Goal: Task Accomplishment & Management: Complete application form

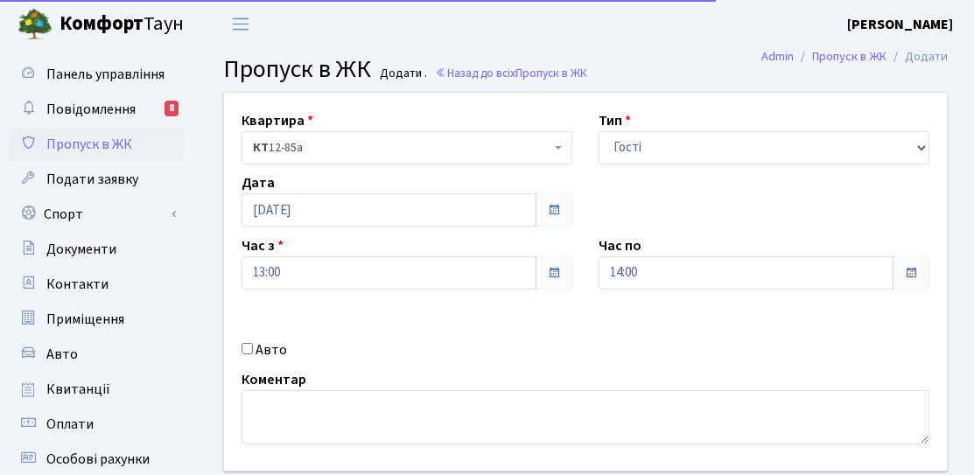
select select "3"
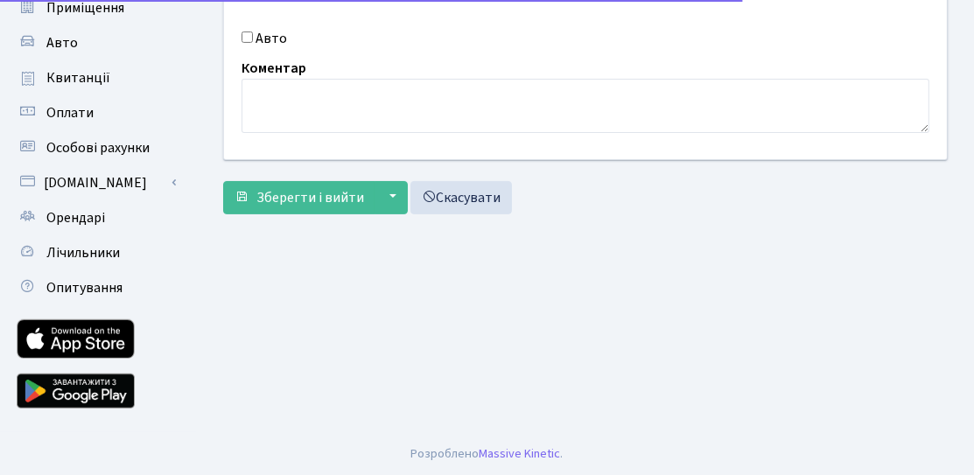
scroll to position [137, 0]
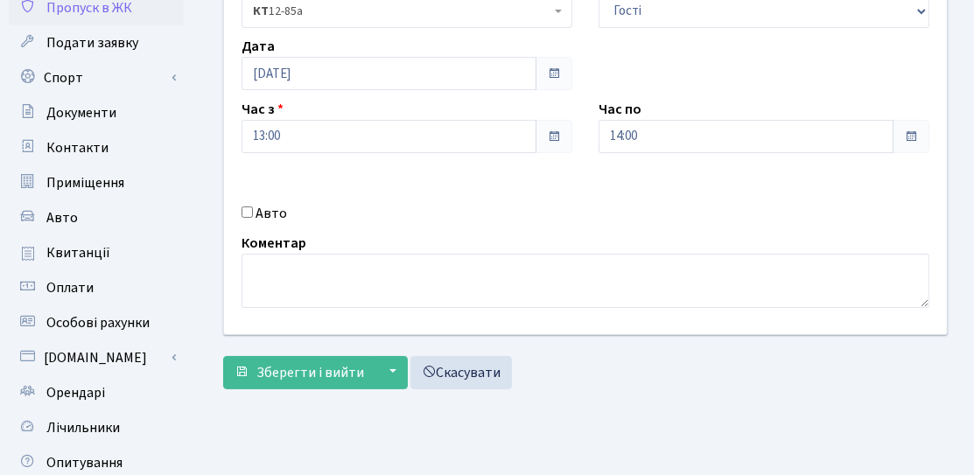
click at [246, 226] on div "Квартира <b>КТ</b>&nbsp;&nbsp;&nbsp;&nbsp;12-85а КТ 12-85а Тип - Доставка Таксі…" at bounding box center [585, 145] width 749 height 378
click at [249, 216] on input "Авто" at bounding box center [247, 212] width 11 height 11
checkbox input "true"
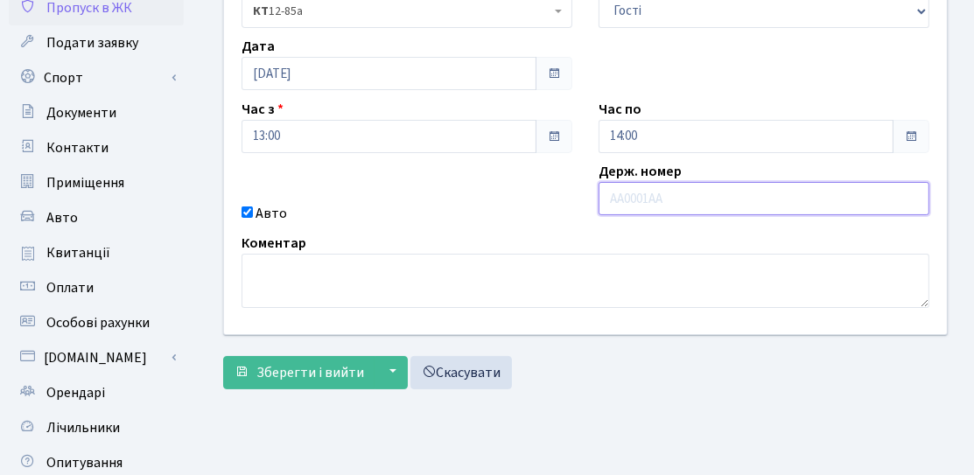
paste input "AB2082ET"
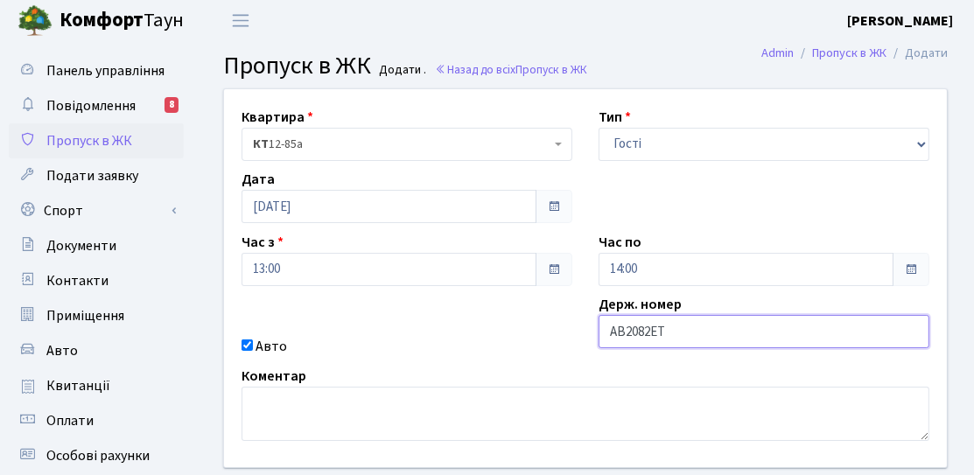
scroll to position [0, 0]
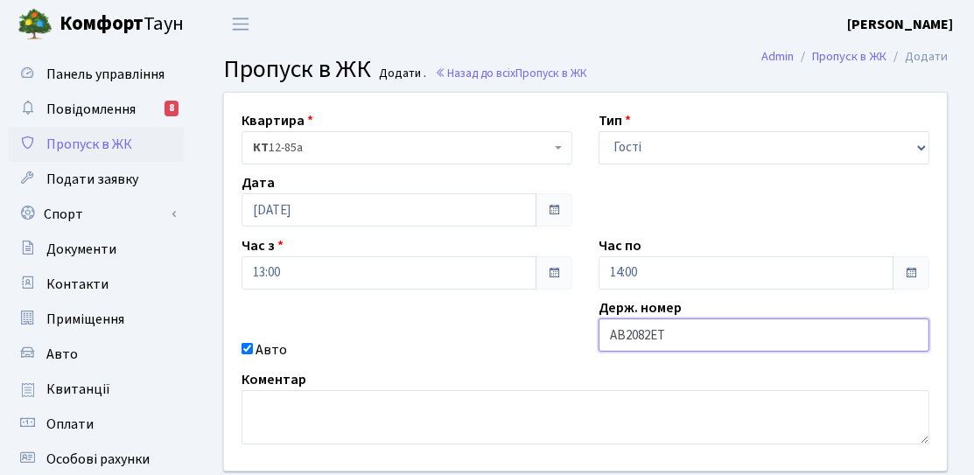
type input "AB2082ET"
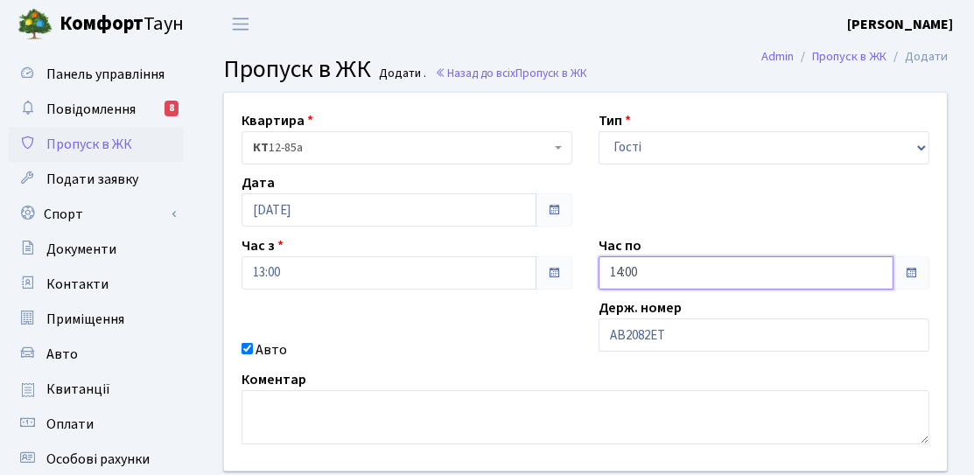
click at [668, 279] on input "14:00" at bounding box center [746, 272] width 295 height 33
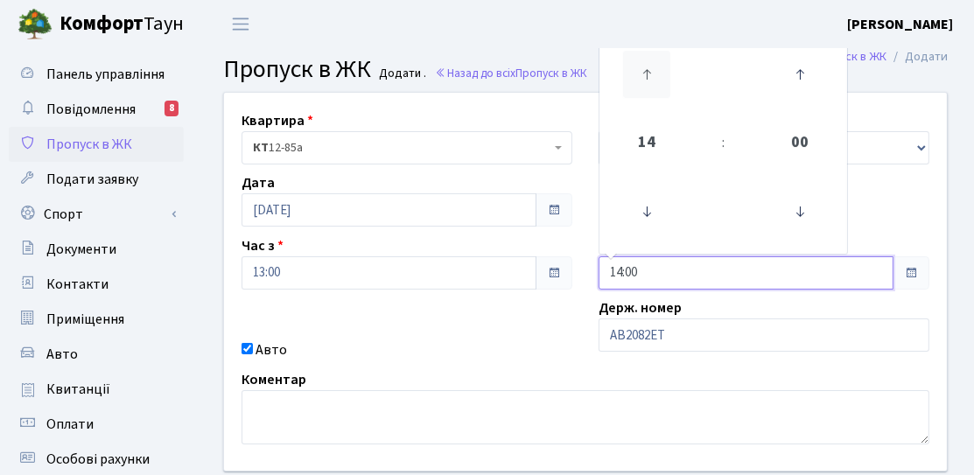
click at [650, 97] on icon at bounding box center [646, 74] width 47 height 47
click at [650, 95] on icon at bounding box center [646, 74] width 47 height 47
type input "17:00"
click at [529, 366] on div "Квартира <b>КТ</b>&nbsp;&nbsp;&nbsp;&nbsp;12-85а КТ 12-85а Тип - Доставка Таксі…" at bounding box center [585, 282] width 749 height 378
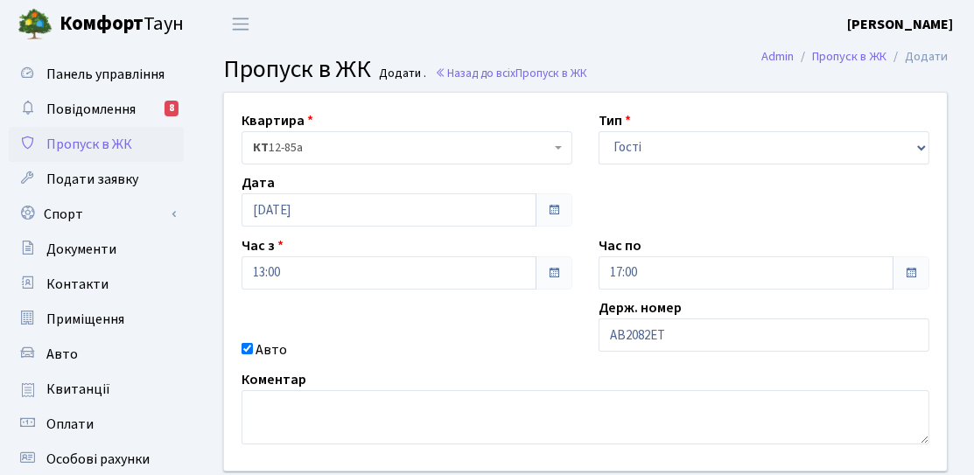
scroll to position [175, 0]
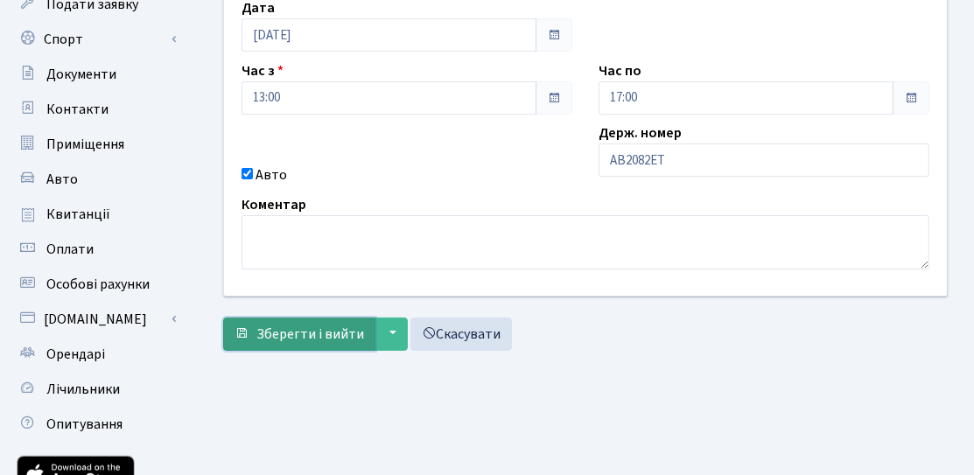
click at [286, 326] on span "Зберегти і вийти" at bounding box center [310, 334] width 108 height 19
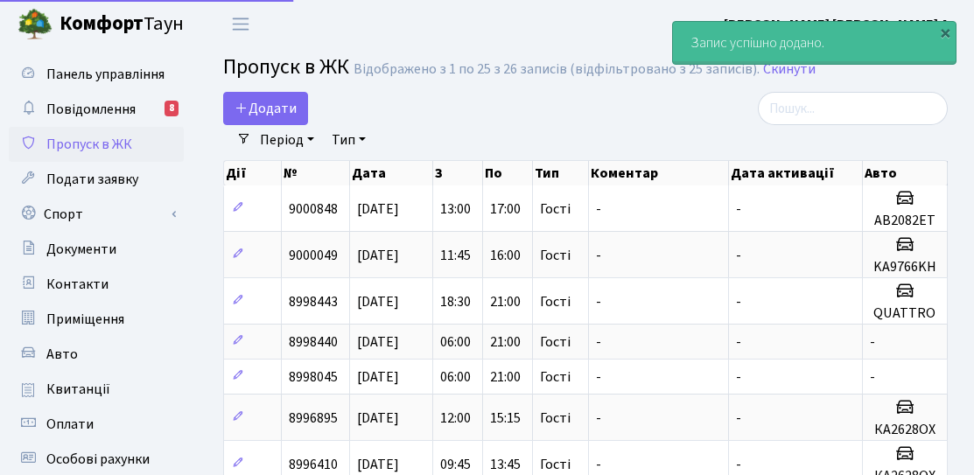
select select "25"
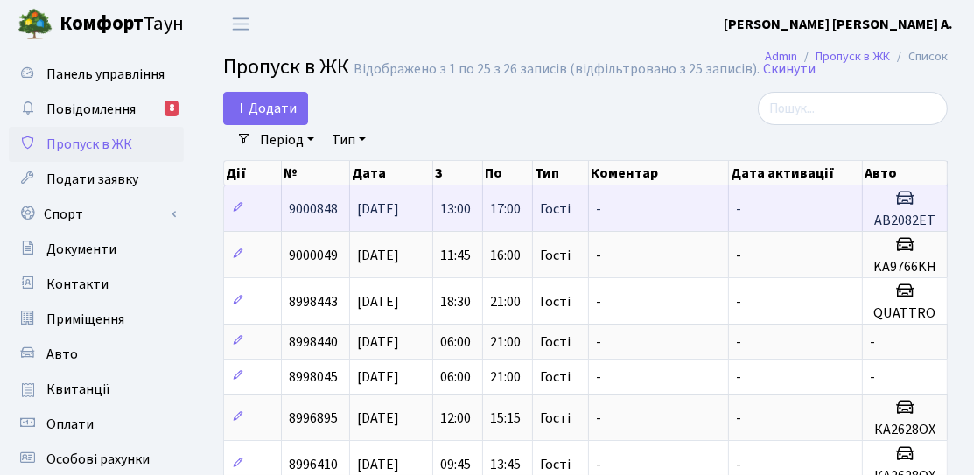
click at [538, 218] on td "Гості" at bounding box center [561, 209] width 56 height 46
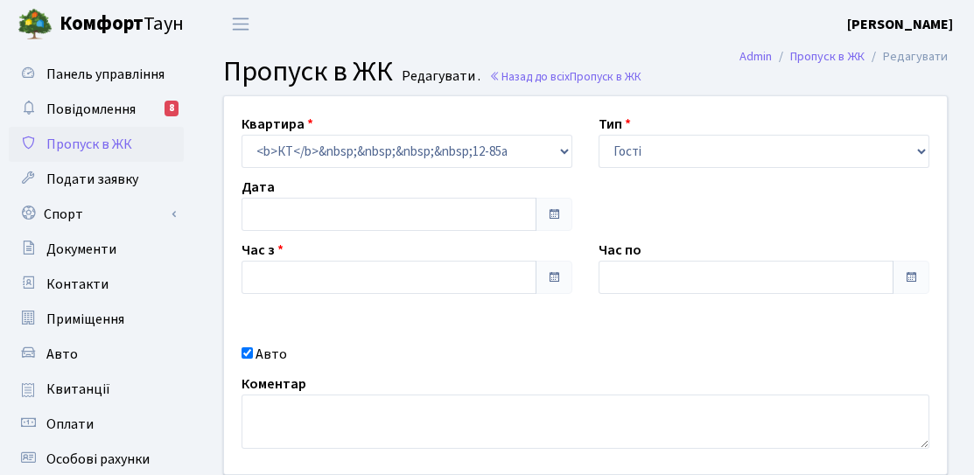
type input "[DATE]"
type input "13:00"
type input "17:00"
checkbox input "true"
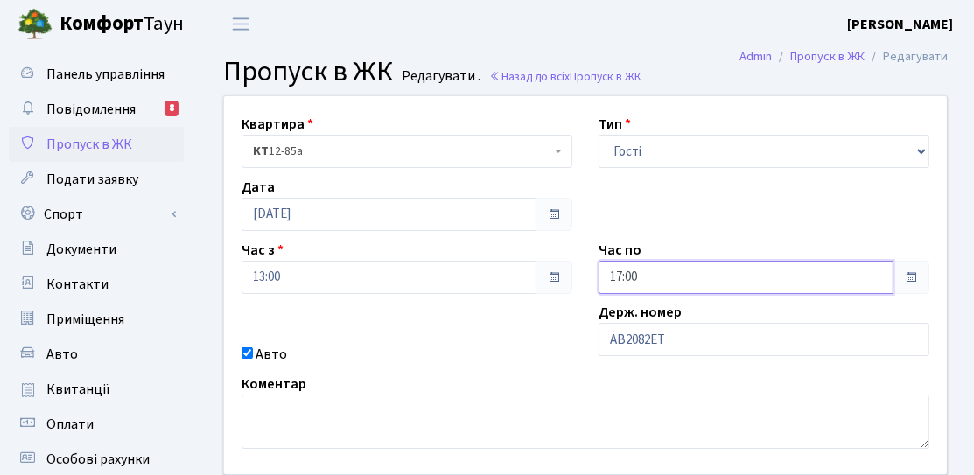
click at [689, 269] on input "17:00" at bounding box center [746, 277] width 295 height 33
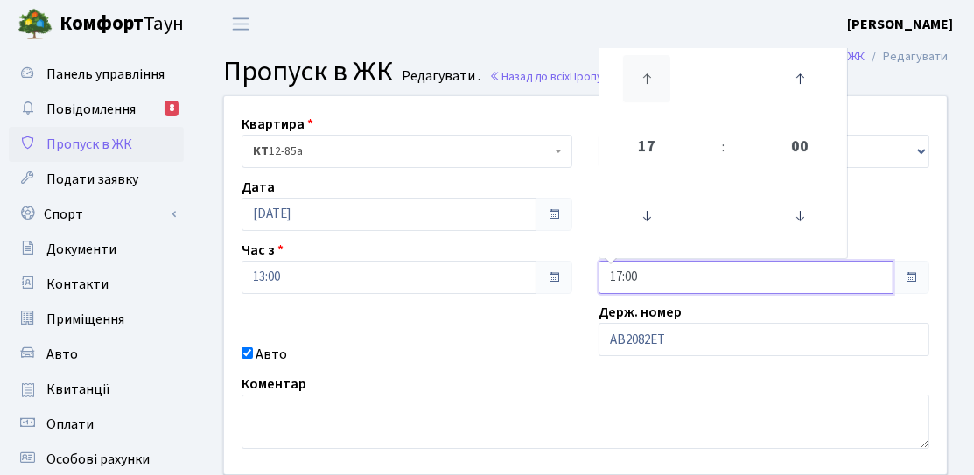
click at [649, 99] on icon at bounding box center [646, 78] width 47 height 47
type input "21:00"
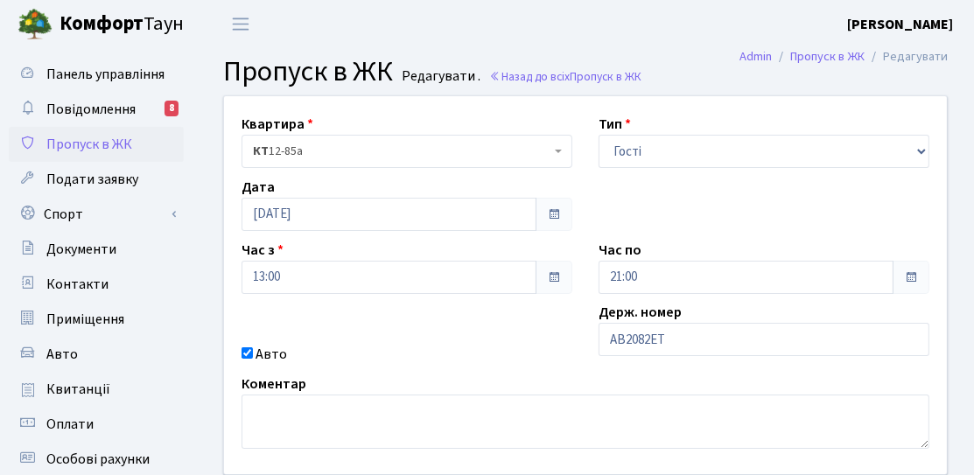
click at [536, 357] on div "Авто" at bounding box center [406, 354] width 357 height 21
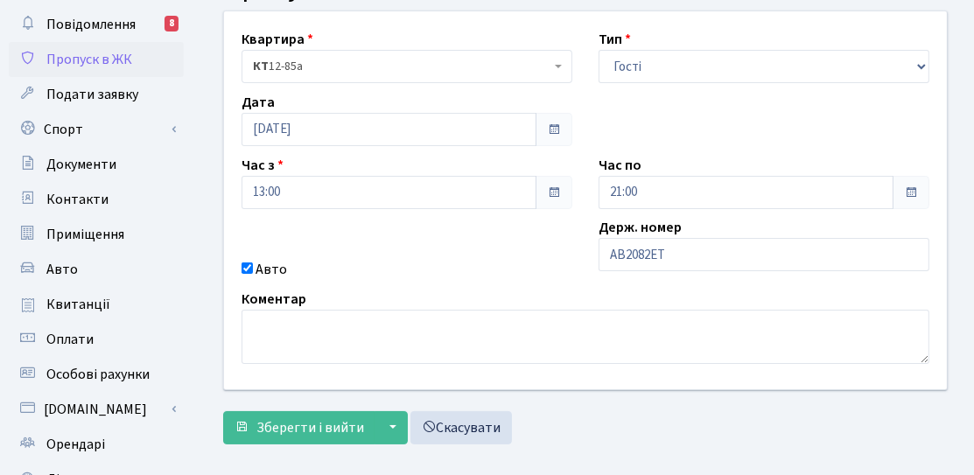
scroll to position [175, 0]
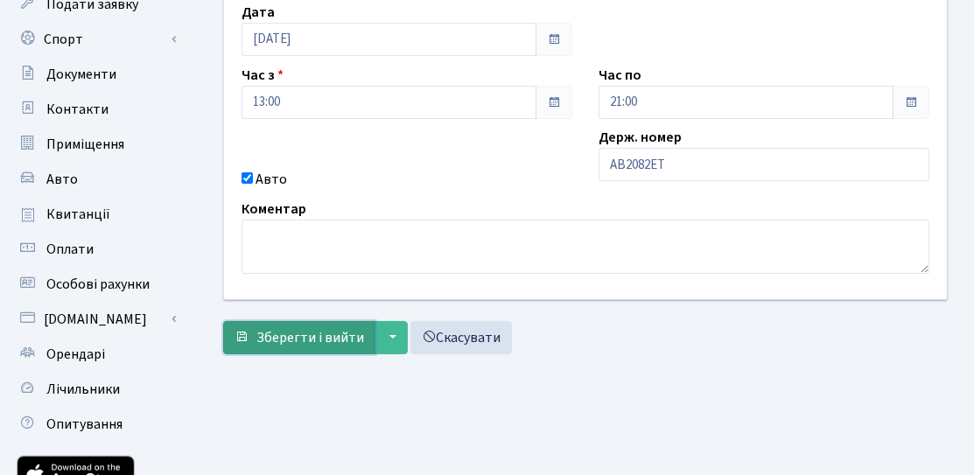
click at [319, 328] on span "Зберегти і вийти" at bounding box center [310, 337] width 108 height 19
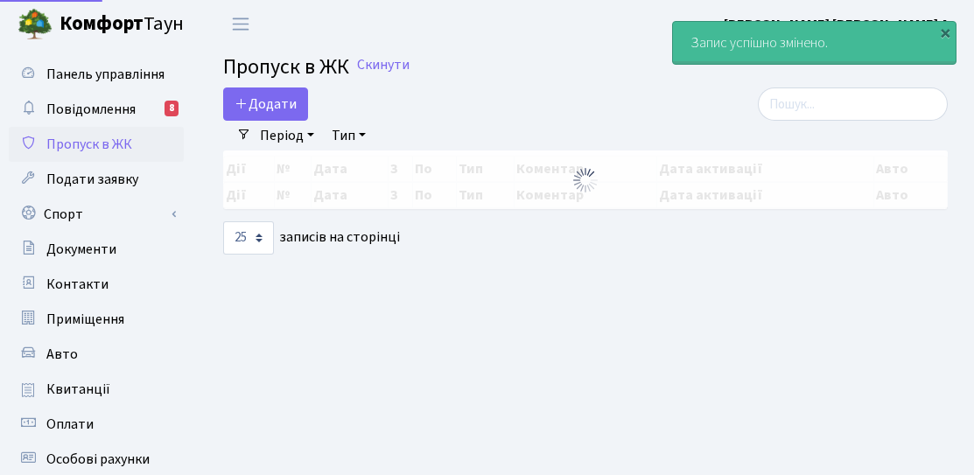
select select "25"
